Goal: Task Accomplishment & Management: Manage account settings

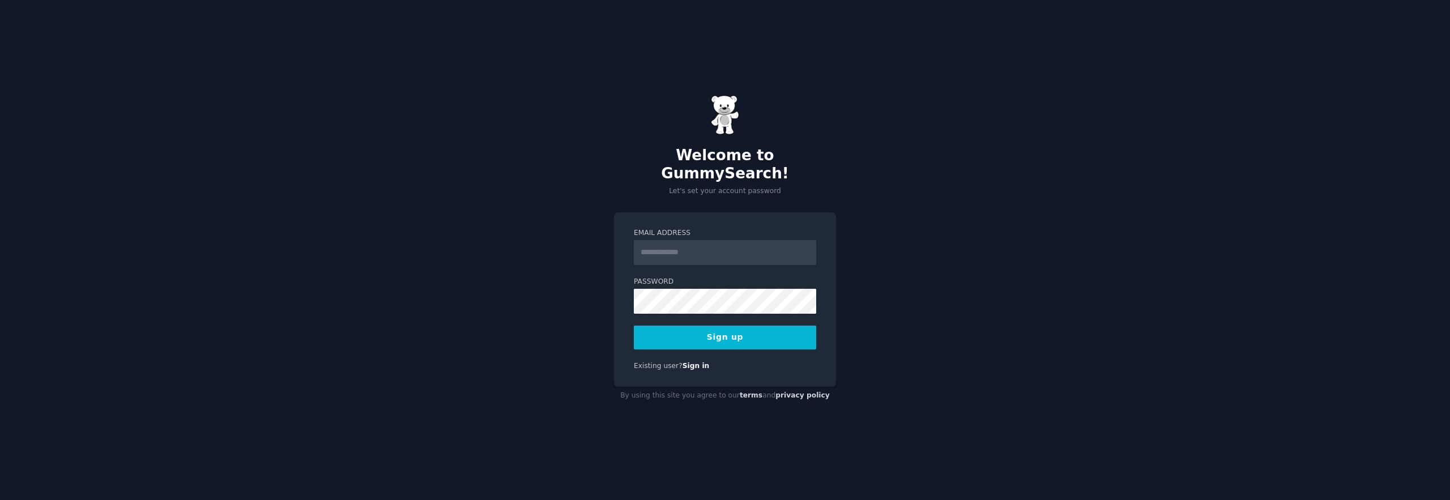
click at [699, 241] on input "Email Address" at bounding box center [725, 252] width 182 height 25
type input "**********"
click at [730, 328] on button "Sign up" at bounding box center [725, 338] width 182 height 24
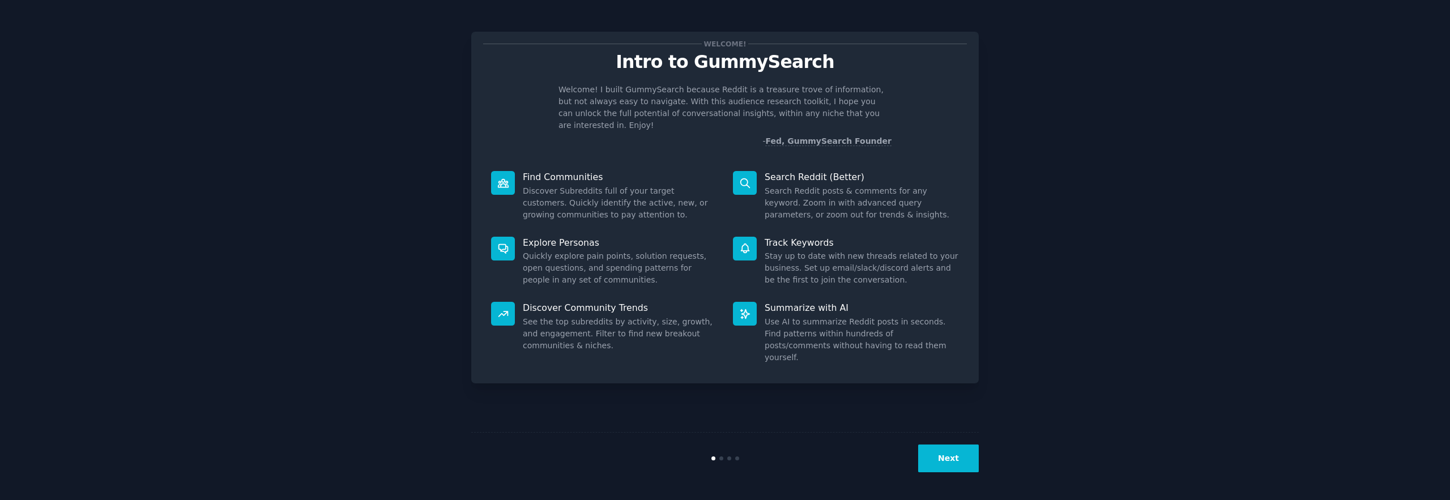
click at [956, 471] on button "Next" at bounding box center [948, 459] width 61 height 28
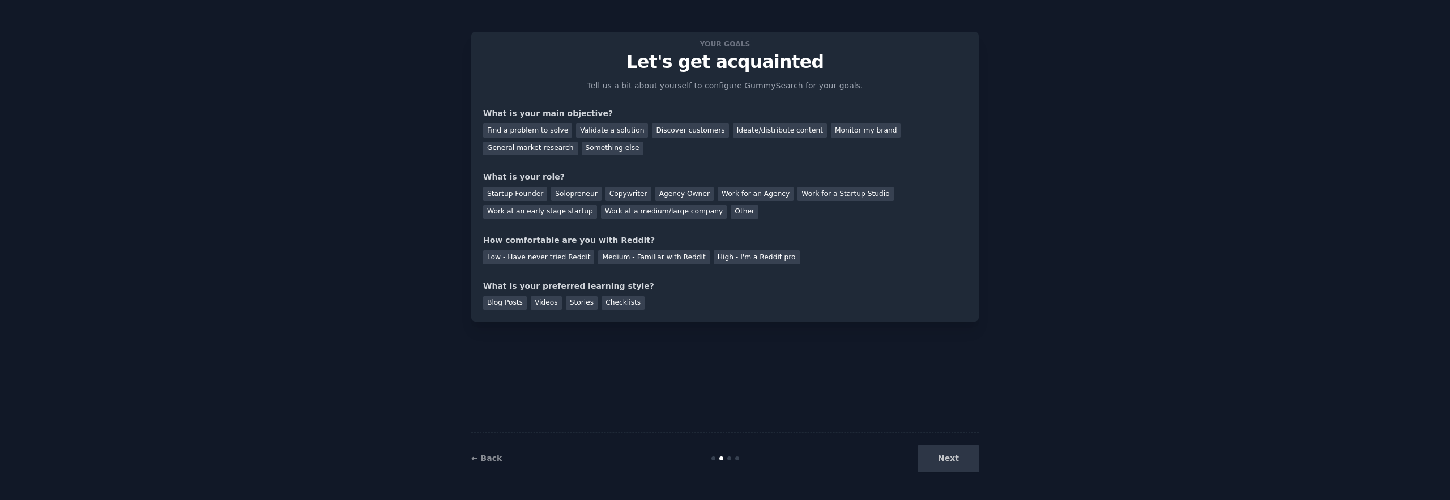
click at [956, 470] on div "Next" at bounding box center [893, 459] width 169 height 28
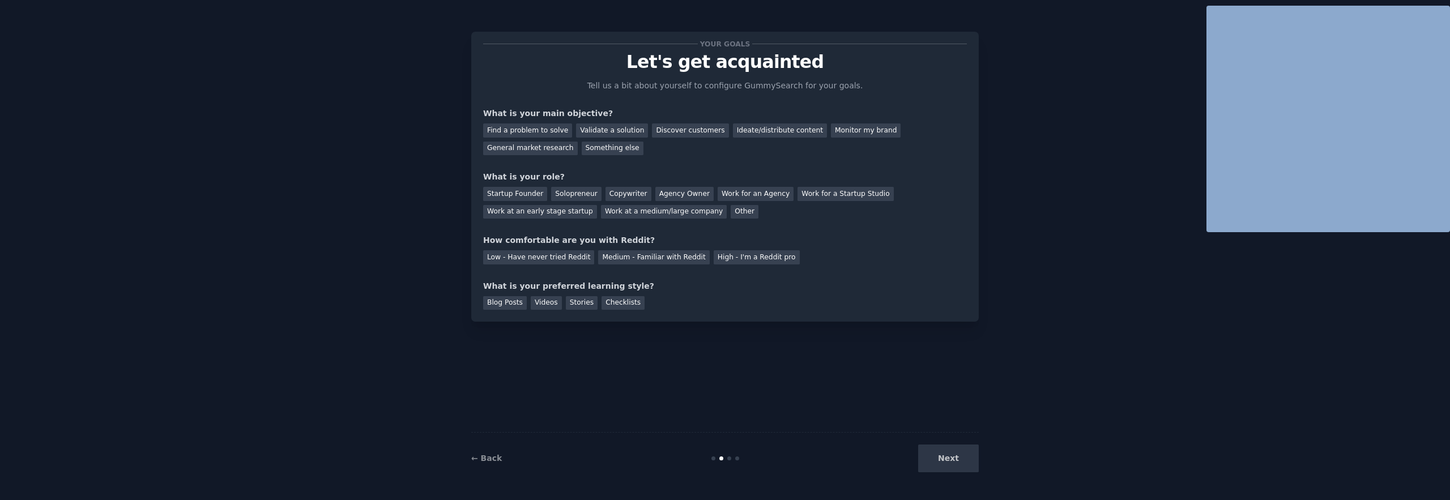
click at [956, 470] on div "Next" at bounding box center [893, 459] width 169 height 28
click at [956, 469] on div "Next" at bounding box center [893, 459] width 169 height 28
drag, startPoint x: 956, startPoint y: 469, endPoint x: 702, endPoint y: 386, distance: 266.4
click at [955, 467] on div "Next" at bounding box center [893, 459] width 169 height 28
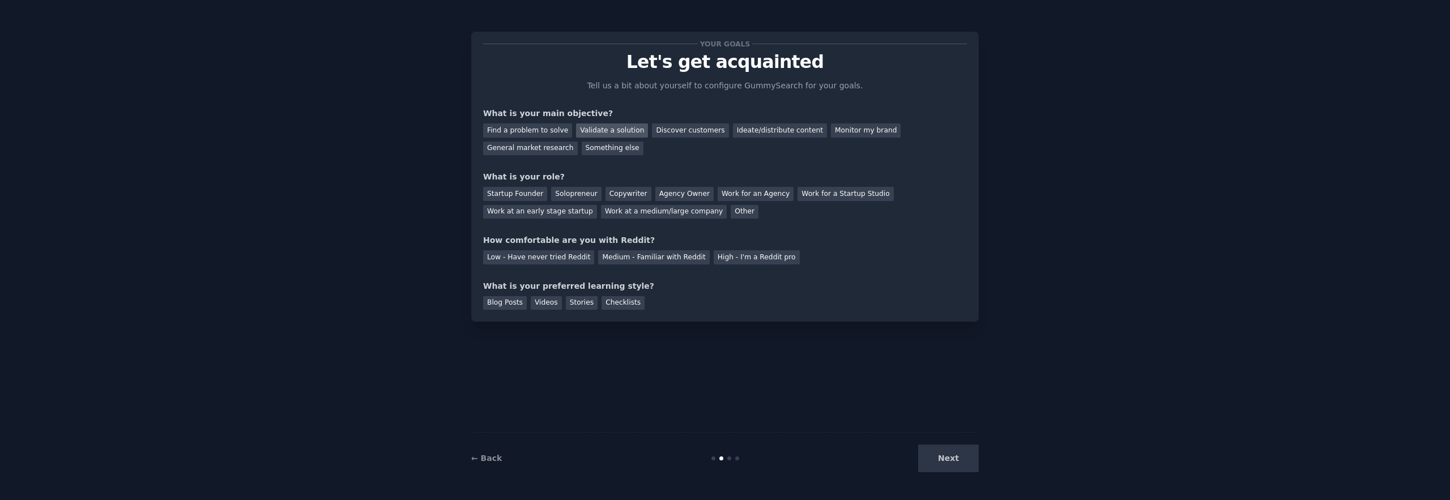
click at [585, 134] on div "Validate a solution" at bounding box center [612, 130] width 72 height 14
drag, startPoint x: 500, startPoint y: 191, endPoint x: 530, endPoint y: 224, distance: 44.1
click at [503, 197] on div "Startup Founder" at bounding box center [515, 194] width 64 height 14
click at [544, 255] on div "Low - Have never tried Reddit" at bounding box center [538, 257] width 111 height 14
click at [542, 294] on div "Blog Posts Videos Stories Checklists" at bounding box center [725, 301] width 484 height 18
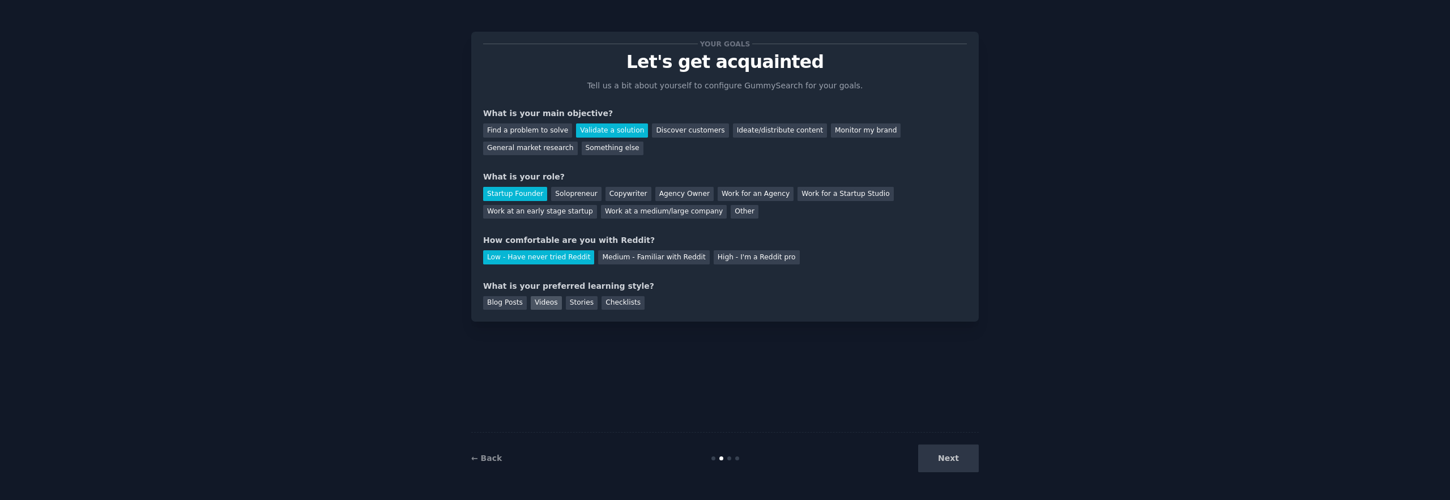
click at [542, 303] on div "Videos" at bounding box center [546, 303] width 31 height 14
click at [954, 449] on button "Next" at bounding box center [948, 459] width 61 height 28
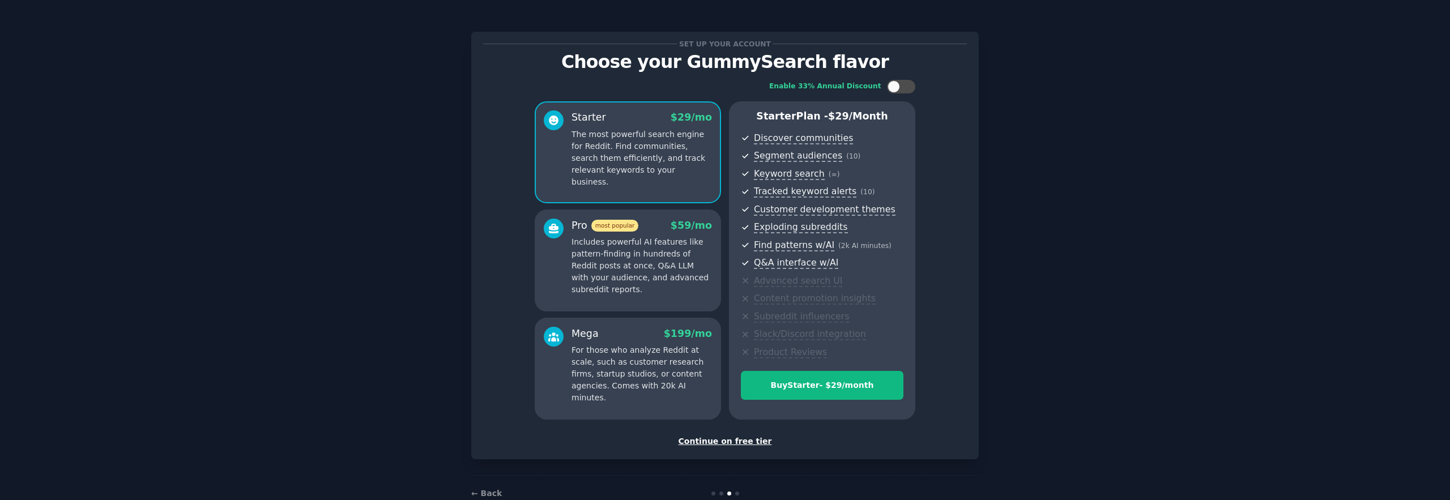
click at [717, 437] on div "Continue on free tier" at bounding box center [725, 442] width 484 height 12
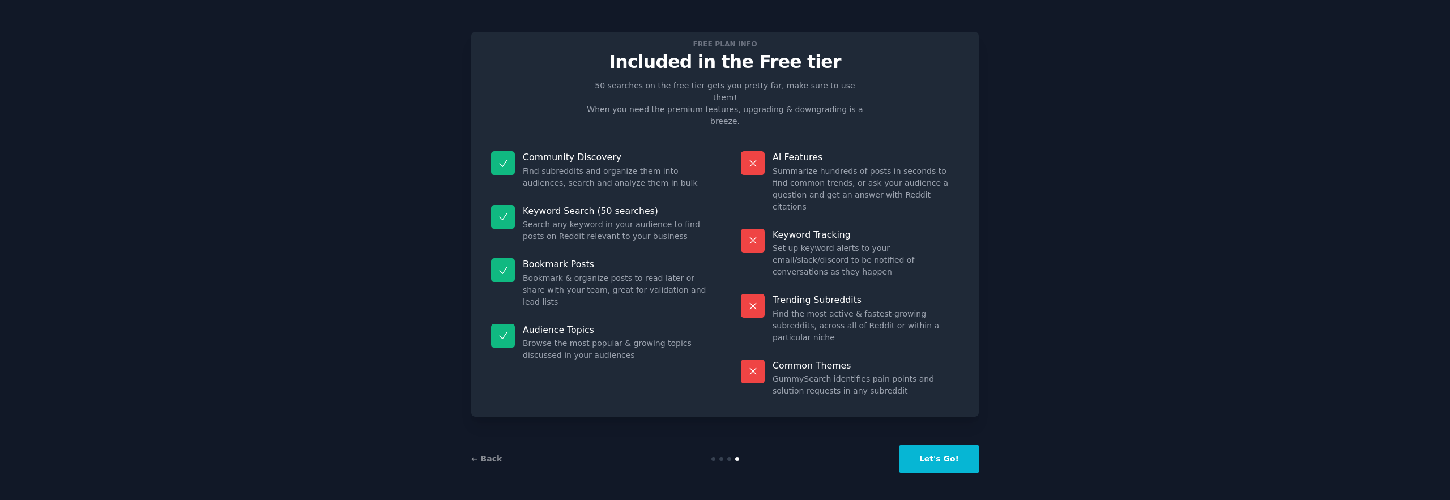
click at [922, 453] on button "Let's Go!" at bounding box center [938, 459] width 79 height 28
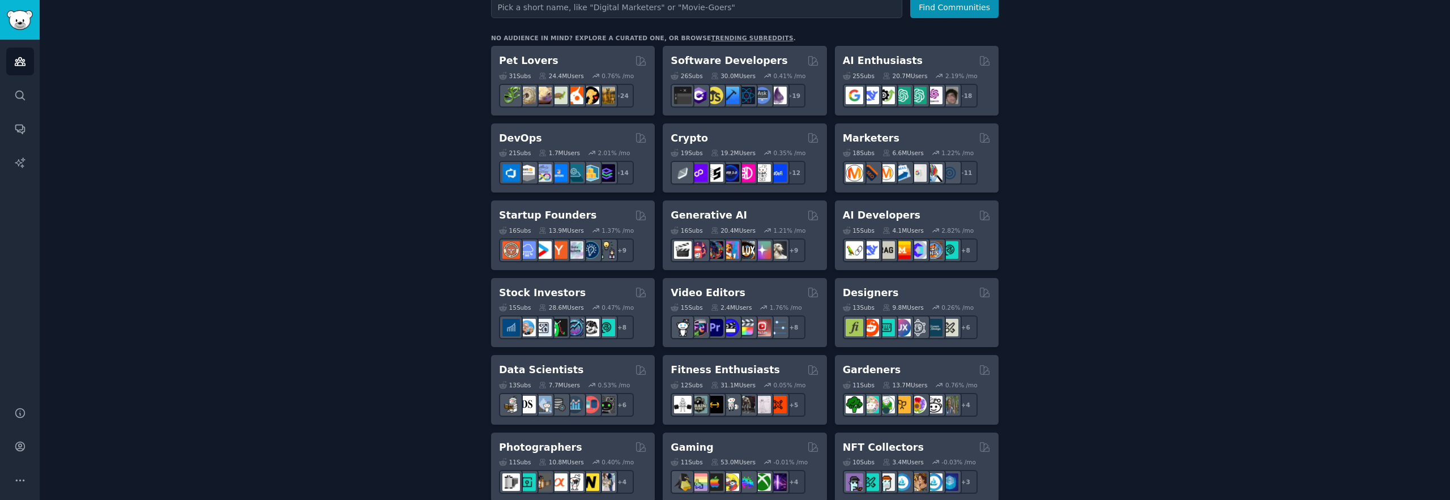
scroll to position [191, 0]
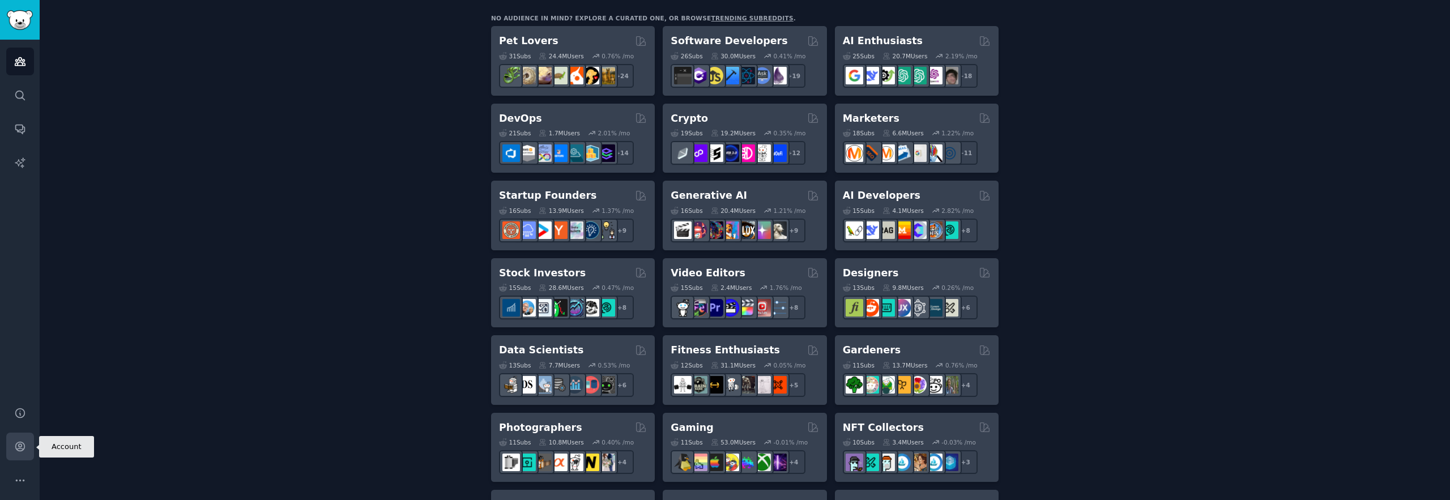
click at [32, 448] on link "Account" at bounding box center [20, 447] width 28 height 28
